Goal: Transaction & Acquisition: Purchase product/service

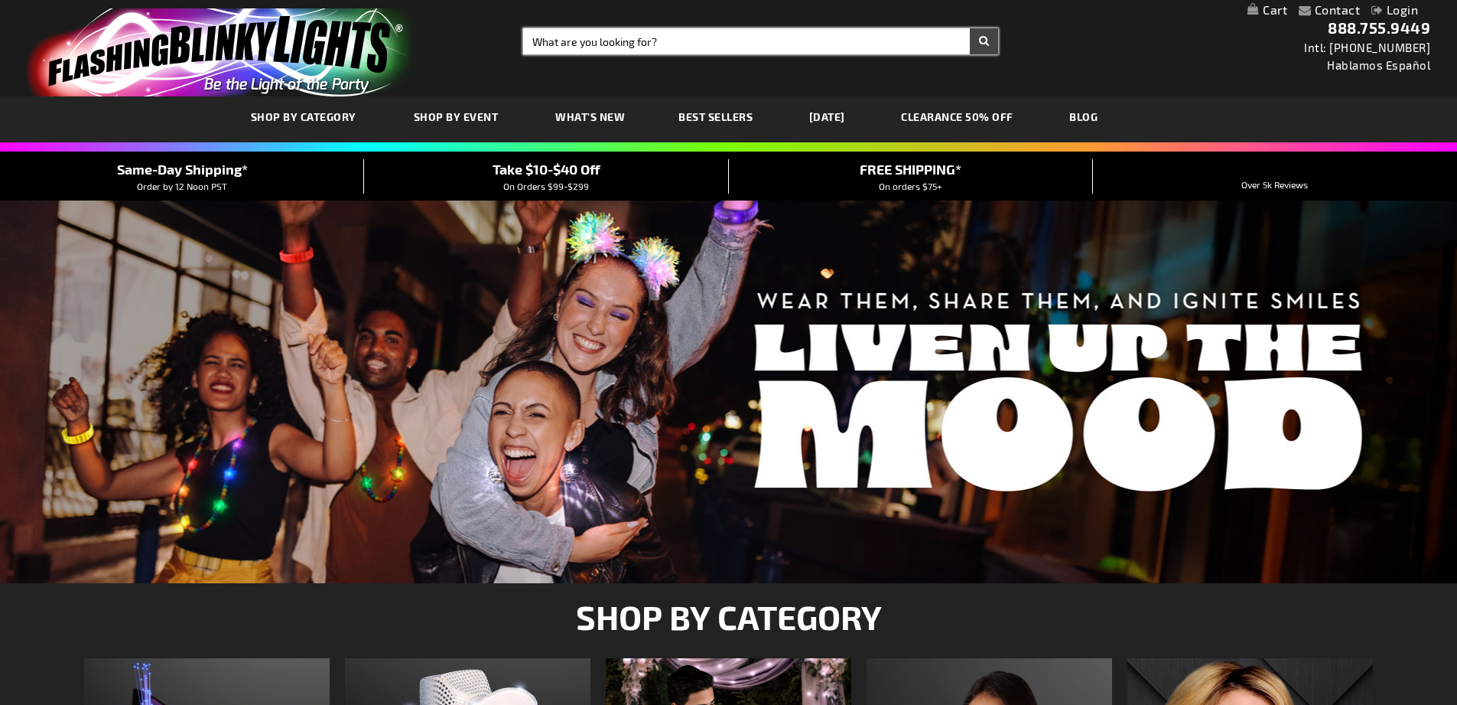
click at [633, 47] on input "Search" at bounding box center [760, 41] width 475 height 26
type input "cowboy hat"
click at [970, 28] on button "Search" at bounding box center [984, 41] width 28 height 26
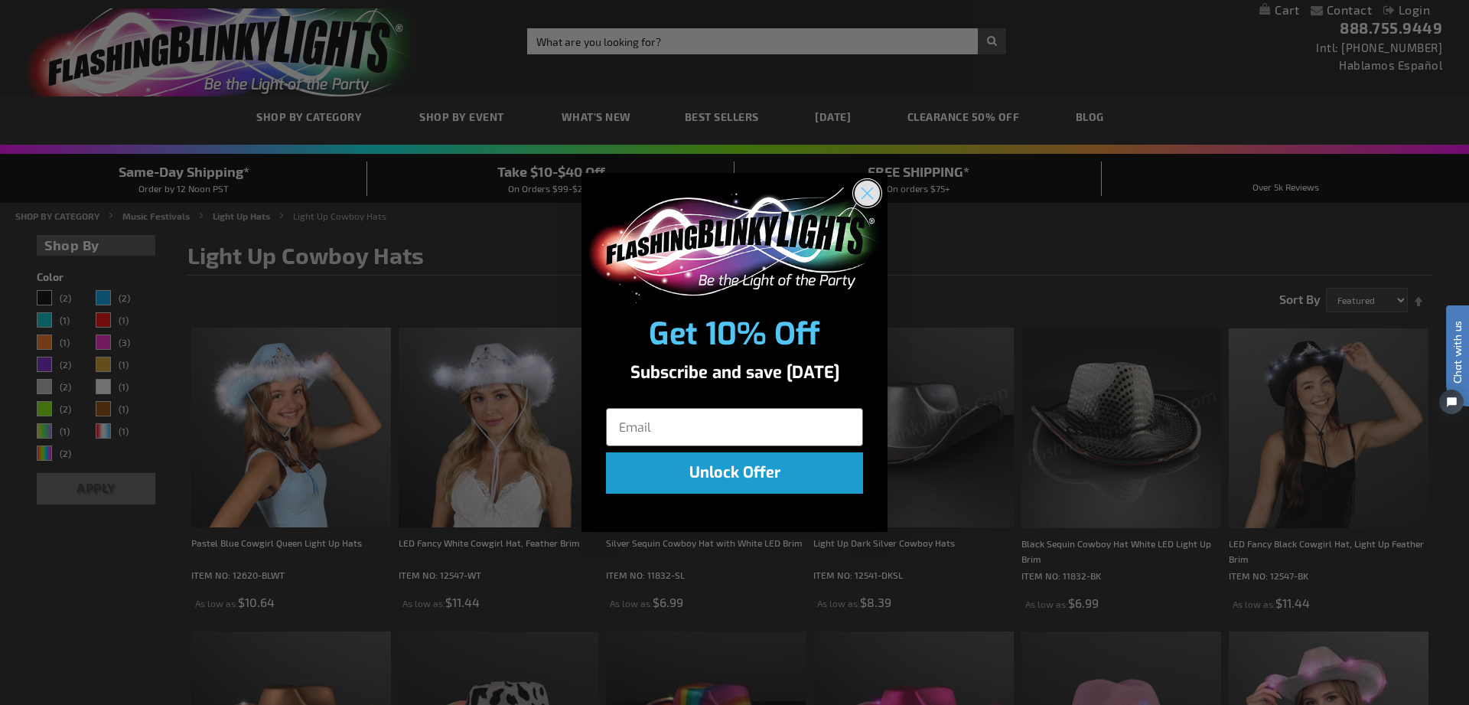
click at [870, 190] on icon "Close dialog" at bounding box center [867, 193] width 11 height 11
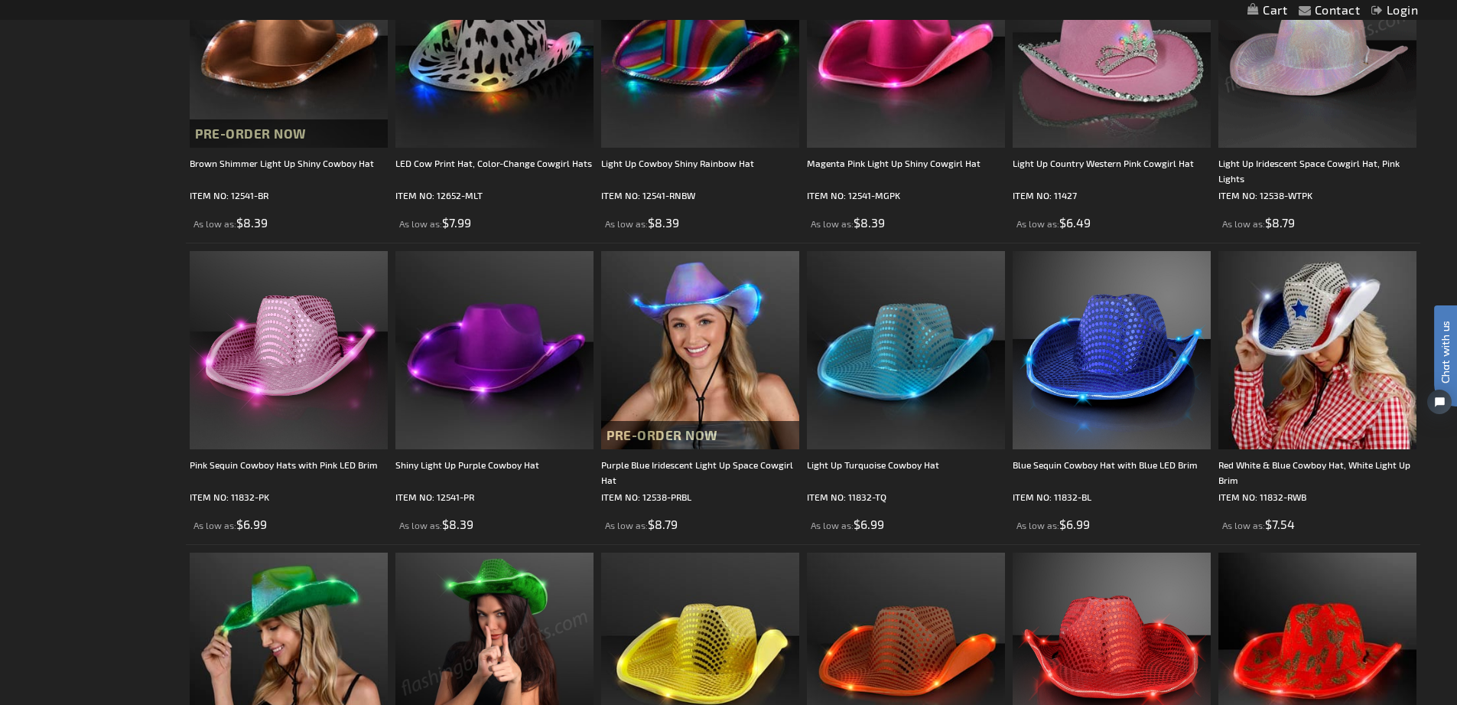
scroll to position [689, 0]
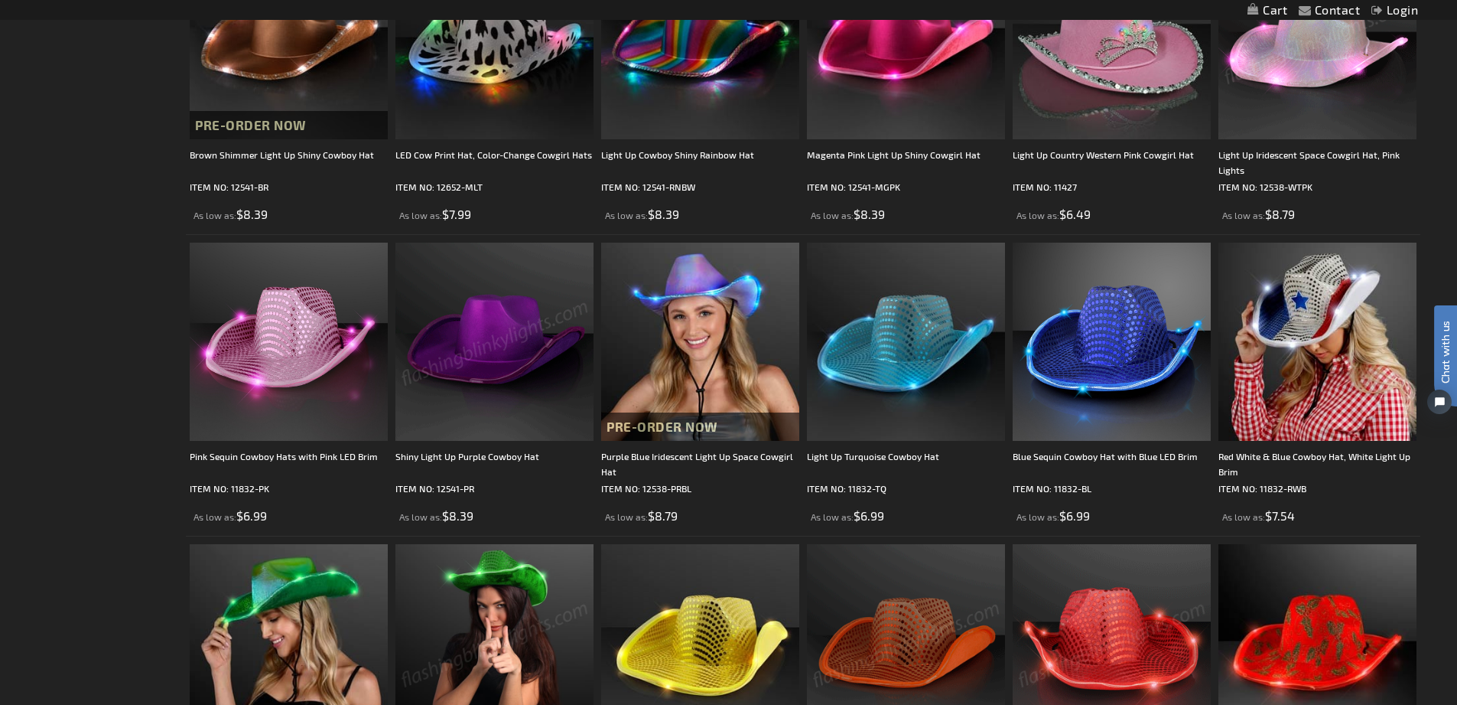
click at [501, 387] on img at bounding box center [495, 342] width 198 height 198
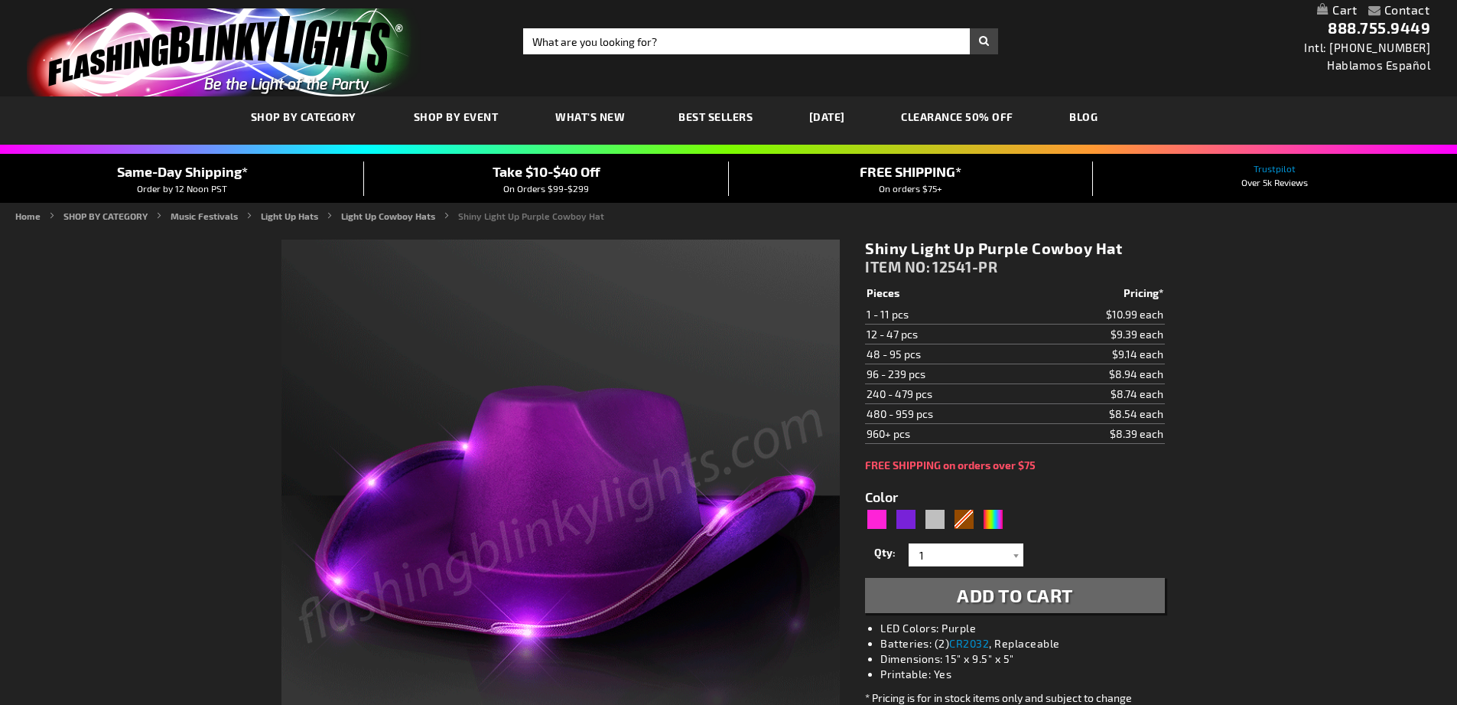
type input "5640"
